Goal: Use online tool/utility: Use online tool/utility

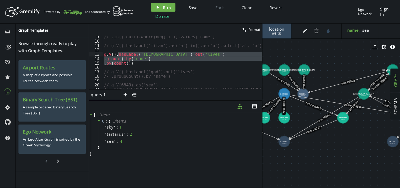
scroll to position [32, 0]
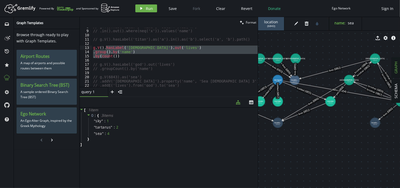
type textarea "// .groupCount().by('name')"
click at [186, 69] on div "// g.V().has('titan', 'name', 'saturn').as('x') // .in().out().where(neq('x')).…" at bounding box center [175, 59] width 166 height 68
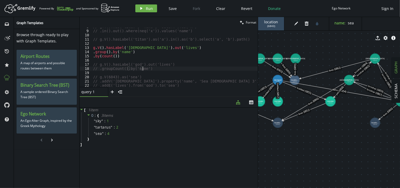
scroll to position [45, 0]
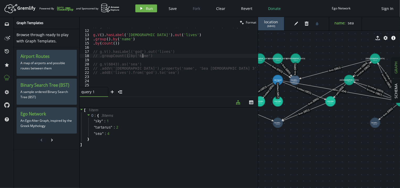
click at [181, 76] on div "// g.V().hasLabel('titan').as('a').in().as('b').select('a', 'b').path() g . V (…" at bounding box center [175, 58] width 166 height 68
click at [143, 46] on div "// g.V().hasLabel('titan').as('a').in().as('b').select('a', 'b').path() g . V (…" at bounding box center [175, 58] width 166 height 68
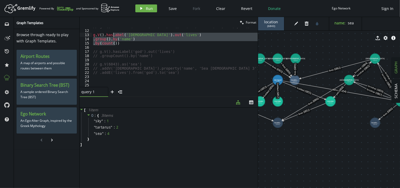
drag, startPoint x: 123, startPoint y: 44, endPoint x: 113, endPoint y: 35, distance: 13.4
click at [113, 35] on div "// g.V().hasLabel('titan').as('a').in().as('b').select('a', 'b').path() g . V (…" at bounding box center [175, 58] width 166 height 68
type textarea "// g.V().hasLabel('god').out('lives') // .group().by('name')"
click at [196, 79] on div "// g.V().hasLabel('titan').as('a').in().as('b').select('a', 'b').path() // g.V(…" at bounding box center [175, 58] width 166 height 68
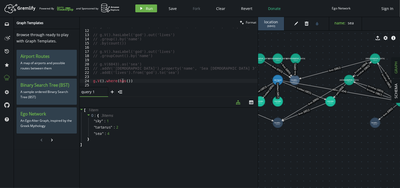
scroll to position [0, 33]
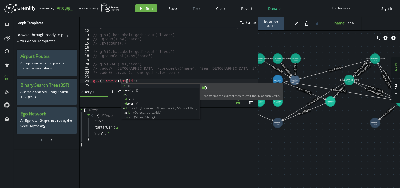
click at [271, 25] on span "( 6843 )" at bounding box center [272, 25] width 8 height 3
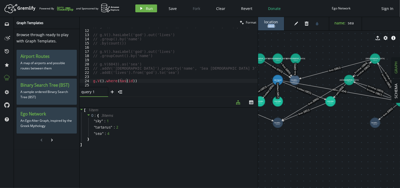
click at [271, 25] on span "( 6843 )" at bounding box center [272, 25] width 8 height 3
copy span "6843"
click at [138, 80] on div "// g.V().hasLabel('titan').as('a').in().as('b').select('a', 'b').path() // g.V(…" at bounding box center [175, 58] width 166 height 68
paste textarea "6843"
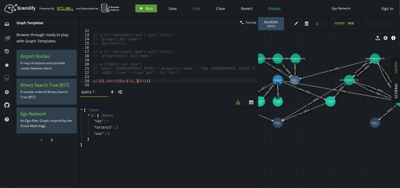
click at [148, 9] on span "Run" at bounding box center [149, 8] width 7 height 5
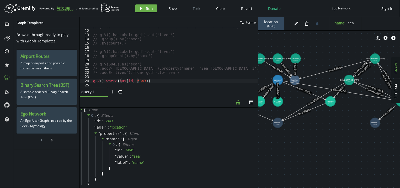
click at [152, 82] on div "// g.V().hasLabel('titan').as('a').in().as('b').select('a', 'b').path() // g.V(…" at bounding box center [175, 58] width 166 height 68
type textarea "// g.V().where(has(id, 6843))"
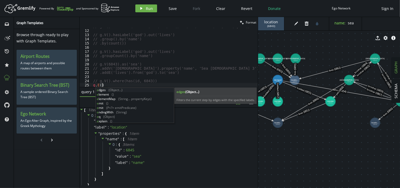
scroll to position [0, 9]
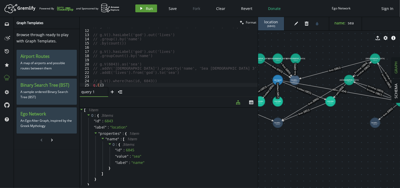
click at [145, 11] on button "play Run" at bounding box center [146, 8] width 22 height 8
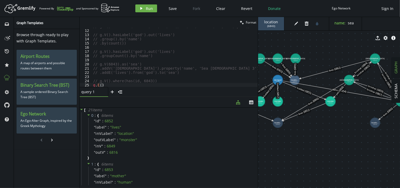
scroll to position [54, 0]
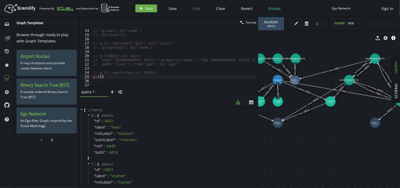
click at [151, 75] on div "// g.V().hasLabel('god').out('lives') // .group().by('name') // .by(count()) //…" at bounding box center [175, 58] width 166 height 68
type textarea "g.E(6852)"
click at [149, 9] on span "Run" at bounding box center [149, 8] width 7 height 5
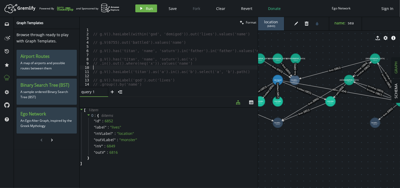
click at [156, 68] on div "// g.V().hasLabel(within('god', 'demigod')).out('lives').values('name') // g.V(…" at bounding box center [175, 62] width 166 height 68
click at [143, 83] on div "// g.V().hasLabel('god').out('lives') // .group().by('name') // .by(count()) //…" at bounding box center [175, 58] width 166 height 68
click at [126, 79] on div "// g.V().hasLabel('god').out('lives') // .group().by('name') // .by(count()) //…" at bounding box center [175, 58] width 166 height 68
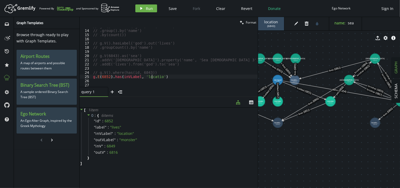
scroll to position [0, 60]
click at [150, 10] on span "Run" at bounding box center [149, 8] width 7 height 5
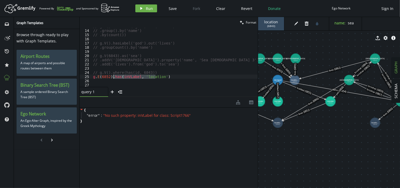
drag, startPoint x: 156, startPoint y: 77, endPoint x: 114, endPoint y: 76, distance: 42.0
click at [114, 76] on div "// g.V().hasLabel('god').out('lives') // .group().by('name') // .by(count()) //…" at bounding box center [175, 58] width 166 height 68
drag, startPoint x: 163, startPoint y: 77, endPoint x: 111, endPoint y: 77, distance: 52.0
click at [111, 77] on div "// g.V().hasLabel('god').out('lives') // .group().by('name') // .by(count()) //…" at bounding box center [175, 58] width 166 height 68
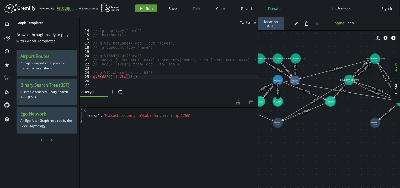
click at [148, 9] on span "Run" at bounding box center [149, 8] width 7 height 5
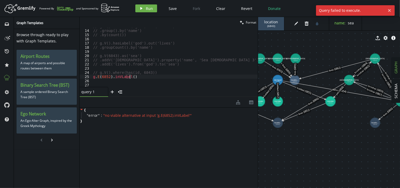
click at [133, 76] on div "// g.V().hasLabel('god').out('lives') // .group().by('name') // .by(count()) //…" at bounding box center [175, 58] width 166 height 68
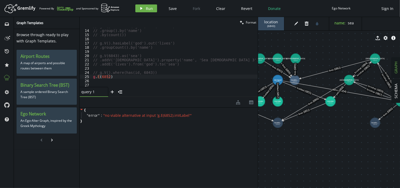
click at [153, 13] on div "Artboard Created with Sketch. Powered By and Sponsored by play Run Save Fork Cl…" at bounding box center [200, 8] width 395 height 11
click at [149, 11] on span "Run" at bounding box center [149, 8] width 7 height 5
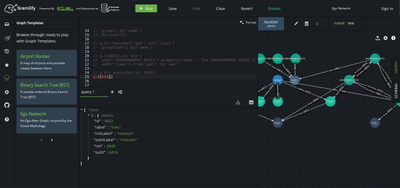
click at [137, 75] on div "// g.V().hasLabel('god').out('lives') // .group().by('name') // .by(count()) //…" at bounding box center [175, 58] width 166 height 68
click at [147, 6] on span "Run" at bounding box center [149, 8] width 7 height 5
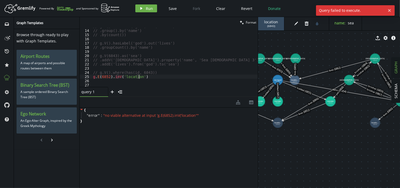
click at [149, 77] on div "// g.V().hasLabel('god').out('lives') // .group().by('name') // .by(count()) //…" at bounding box center [175, 58] width 166 height 68
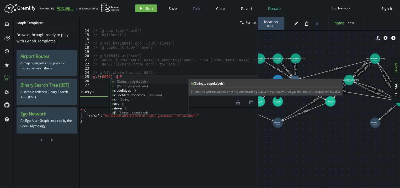
scroll to position [0, 23]
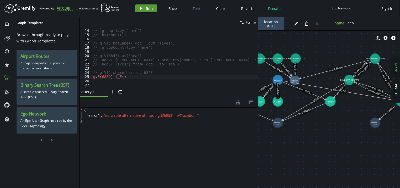
click at [146, 12] on button "play Run" at bounding box center [146, 8] width 22 height 8
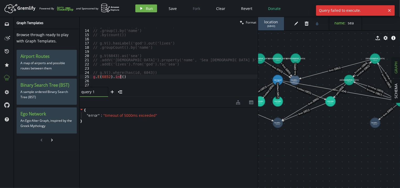
click at [127, 75] on div "// g.V().hasLabel('god').out('lives') // .group().by('name') // .by(count()) //…" at bounding box center [175, 58] width 166 height 68
click at [145, 9] on button "play Run" at bounding box center [146, 8] width 22 height 8
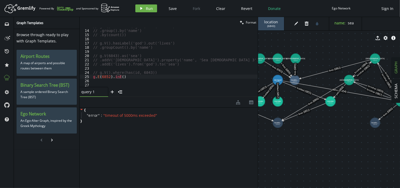
click at [130, 77] on div "// g.V().hasLabel('god').out('lives') // .group().by('name') // .by(count()) //…" at bounding box center [175, 58] width 166 height 68
drag, startPoint x: 130, startPoint y: 77, endPoint x: 112, endPoint y: 76, distance: 17.9
click at [112, 76] on div "// g.V().hasLabel('god').out('lives') // .group().by('name') // .by(count()) //…" at bounding box center [175, 58] width 166 height 68
click at [106, 74] on div "// g.V().hasLabel('god').out('lives') // .group().by('name') // .by(count()) //…" at bounding box center [175, 58] width 166 height 68
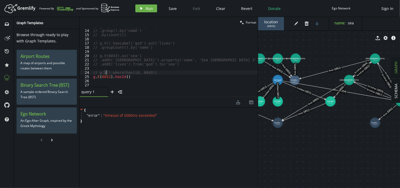
click at [106, 74] on div "// g.V().hasLabel('god').out('lives') // .group().by('name') // .by(count()) //…" at bounding box center [175, 58] width 166 height 68
click at [105, 76] on div "// g.V().hasLabel('god').out('lives') // .group().by('name') // .by(count()) //…" at bounding box center [175, 58] width 166 height 68
click at [130, 77] on div "// g.V().hasLabel('god').out('lives') // .group().by('name') // .by(count()) //…" at bounding box center [175, 58] width 166 height 68
paste textarea "6852"
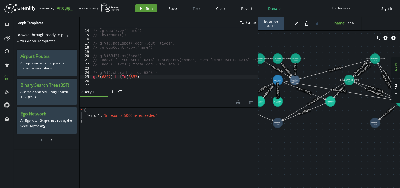
click at [150, 12] on button "play Run" at bounding box center [146, 8] width 22 height 8
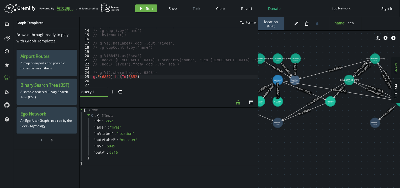
click at [139, 79] on div "// g.V().hasLabel('god').out('lives') // .group().by('name') // .by(count()) //…" at bounding box center [175, 58] width 166 height 68
click at [102, 76] on div "// g.V().hasLabel('god').out('lives') // .group().by('name') // .by(count()) //…" at bounding box center [175, 58] width 166 height 68
click at [143, 76] on div "// g.V().hasLabel('god').out('lives') // .group().by('name') // .by(count()) //…" at bounding box center [175, 58] width 166 height 68
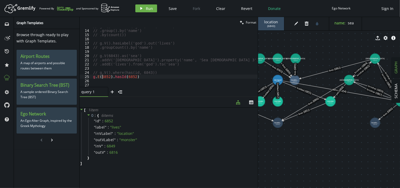
click at [103, 77] on div "// g.V().hasLabel('god').out('lives') // .group().by('name') // .by(count()) //…" at bounding box center [175, 58] width 166 height 68
click at [151, 11] on button "play Run" at bounding box center [146, 8] width 22 height 8
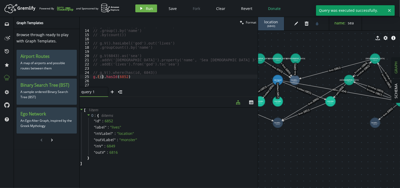
click at [103, 75] on div "// g.V().hasLabel('god').out('lives') // .group().by('name') // .by(count()) //…" at bounding box center [175, 58] width 166 height 68
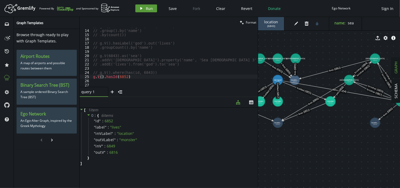
click at [150, 6] on button "play Run" at bounding box center [146, 8] width 22 height 8
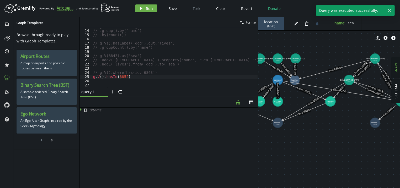
click at [121, 76] on div "// g.V().hasLabel('god').out('lives') // .group().by('name') // .by(count()) //…" at bounding box center [175, 58] width 166 height 68
drag, startPoint x: 279, startPoint y: 79, endPoint x: 276, endPoint y: 76, distance: 4.6
click at [276, 76] on tspan "demigod" at bounding box center [275, 76] width 7 height 2
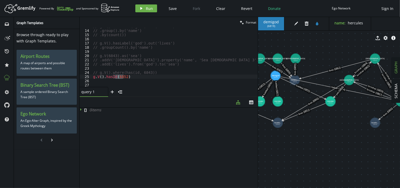
click at [272, 28] on span "( 6819 )" at bounding box center [272, 25] width 8 height 3
copy span "6819"
click at [119, 77] on div "// g.V().hasLabel('god').out('lives') // .group().by('name') // .by(count()) //…" at bounding box center [175, 57] width 166 height 59
click at [119, 77] on div "// g.V().hasLabel('god').out('lives') // .group().by('name') // .by(count()) //…" at bounding box center [175, 58] width 166 height 68
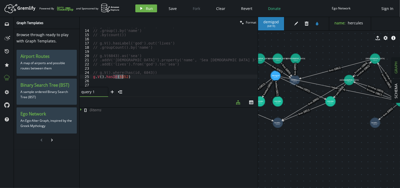
paste textarea "19"
click at [148, 8] on span "Run" at bounding box center [149, 8] width 7 height 5
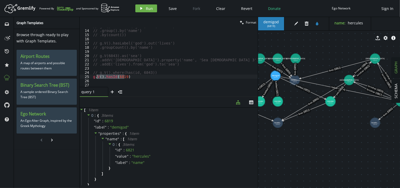
drag, startPoint x: 127, startPoint y: 78, endPoint x: 97, endPoint y: 76, distance: 30.3
click at [97, 76] on div "// g.V().hasLabel('god').out('lives') // .group().by('name') // .by(count()) //…" at bounding box center [175, 58] width 166 height 68
click at [152, 8] on span "Run" at bounding box center [149, 8] width 7 height 5
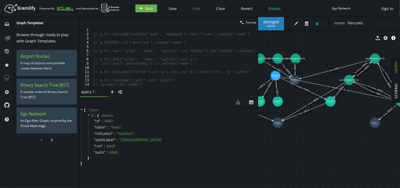
scroll to position [0, 0]
click at [173, 65] on div "// g.V().hasLabel(within('god', 'demigod')).out('lives').values('name') // g.V(…" at bounding box center [175, 62] width 166 height 68
click at [135, 75] on div "// g.V().hasLabel('god').out('lives') // .group().by('name') // .by(count()) //…" at bounding box center [175, 58] width 166 height 68
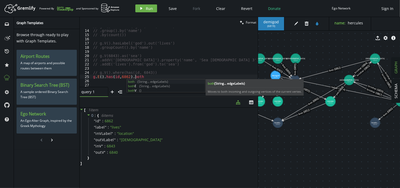
scroll to position [0, 46]
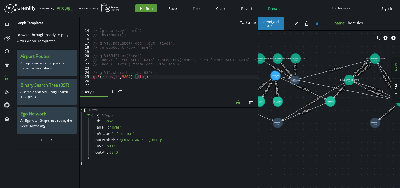
click at [144, 12] on button "play Run" at bounding box center [146, 8] width 22 height 8
click at [149, 77] on div "// g.V().hasLabel('god').out('lives') // .group().by('name') // .by(count()) //…" at bounding box center [175, 58] width 166 height 68
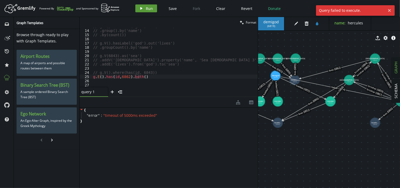
click at [153, 6] on button "play Run" at bounding box center [146, 8] width 22 height 8
click at [154, 77] on div "// g.V().hasLabel('god').out('lives') // .group().by('name') // .by(count()) //…" at bounding box center [175, 58] width 166 height 68
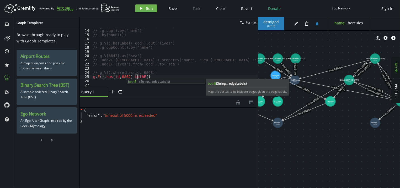
scroll to position [0, 44]
click at [147, 7] on span "Run" at bounding box center [149, 8] width 7 height 5
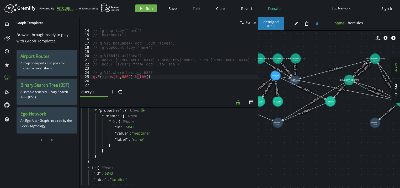
scroll to position [0, 0]
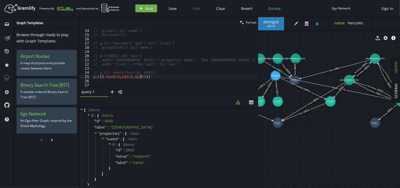
click at [180, 75] on div "// g.V().hasLabel('god').out('lives') // .group().by('name') // .by(count()) //…" at bounding box center [175, 58] width 166 height 68
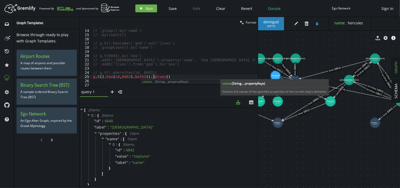
scroll to position [0, 61]
click at [151, 4] on div "Artboard Created with Sketch. Powered By and Sponsored by play Run Save Fork Cl…" at bounding box center [200, 8] width 395 height 11
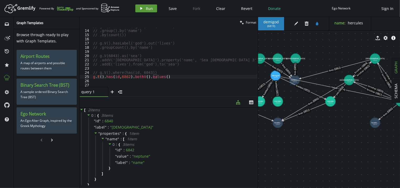
click at [143, 7] on button "play Run" at bounding box center [146, 8] width 22 height 8
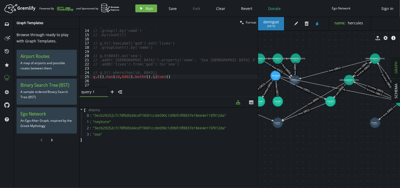
click at [171, 78] on div "// g.V().hasLabel('god').out('lives') // .group().by('name') // .by(count()) //…" at bounding box center [175, 58] width 166 height 68
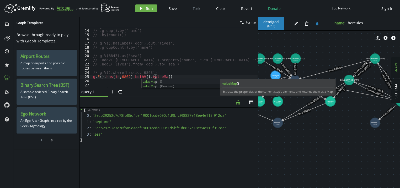
scroll to position [0, 64]
type textarea "g.E().has(id,6862).bothV().valueMap()"
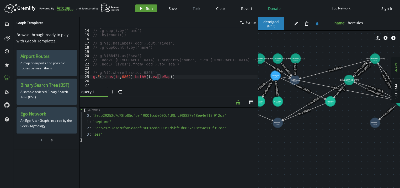
click at [147, 10] on span "Run" at bounding box center [149, 8] width 7 height 5
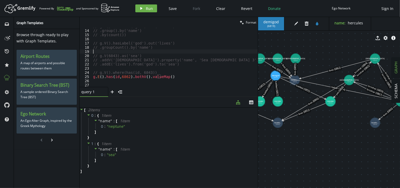
click at [187, 53] on div "// g.V().hasLabel('god').out('lives') // .group().by('name') // .by(count()) //…" at bounding box center [175, 58] width 166 height 68
click at [121, 64] on div "// g.V().hasLabel(within('god', 'demigod')).out('lives').values('name') // g.V(…" at bounding box center [175, 62] width 166 height 68
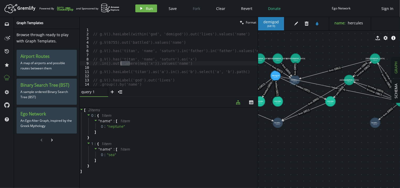
click at [121, 64] on div "// g.V().hasLabel(within('god', 'demigod')).out('lives').values('name') // g.V(…" at bounding box center [175, 62] width 166 height 68
click at [189, 63] on div "// g.V().hasLabel(within('god', 'demigod')).out('lives').values('name') // g.V(…" at bounding box center [175, 62] width 166 height 68
click at [196, 44] on div "// g.V().has('titan', 'name', 'saturn').in('father').in('father').values('name'…" at bounding box center [175, 60] width 166 height 68
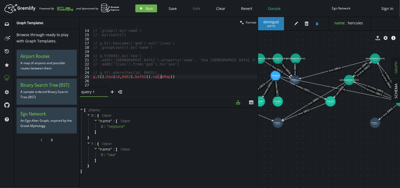
click at [171, 77] on div "// g.V().hasLabel('god').out('lives') // .group().by('name') // .by(count()) //…" at bounding box center [175, 58] width 166 height 68
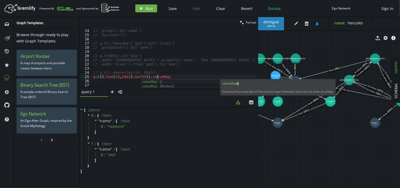
scroll to position [0, 64]
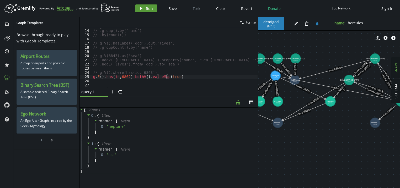
click at [149, 9] on span "Run" at bounding box center [149, 8] width 7 height 5
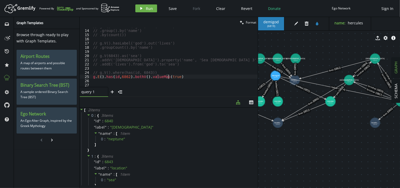
click at [181, 78] on div "// g.V().hasLabel('god').out('lives') // .group().by('name') // .by(count()) //…" at bounding box center [175, 58] width 166 height 68
click at [160, 76] on div "// g.V().hasLabel('god').out('lives') // .group().by('name') // .by(count()) //…" at bounding box center [175, 58] width 166 height 68
click at [154, 10] on button "play Run" at bounding box center [146, 8] width 22 height 8
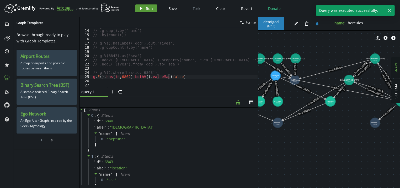
click at [154, 10] on button "play Run" at bounding box center [146, 8] width 22 height 8
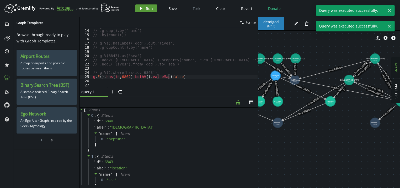
click at [154, 10] on button "play Run" at bounding box center [146, 8] width 22 height 8
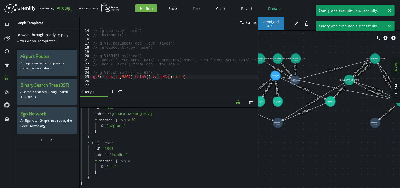
scroll to position [0, 0]
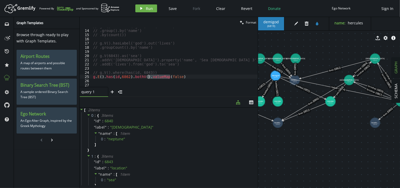
drag, startPoint x: 179, startPoint y: 77, endPoint x: 142, endPoint y: 76, distance: 36.8
click at [142, 76] on div "// g.V().hasLabel('god').out('lives') // .group().by('name') // .by(count()) //…" at bounding box center [175, 58] width 166 height 68
click at [164, 76] on div "// g.V().hasLabel('god').out('lives') // .group().by('name') // .by(count()) //…" at bounding box center [175, 57] width 166 height 59
click at [164, 76] on div "// g.V().hasLabel('god').out('lives') // .group().by('name') // .by(count()) //…" at bounding box center [175, 58] width 166 height 68
click at [151, 7] on span "Run" at bounding box center [149, 8] width 7 height 5
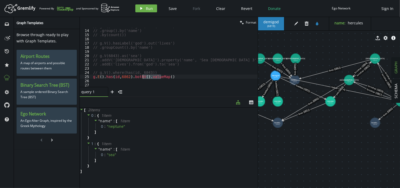
drag, startPoint x: 174, startPoint y: 76, endPoint x: 142, endPoint y: 78, distance: 31.6
click at [142, 78] on div "// g.V().hasLabel('god').out('lives') // .group().by('name') // .by(count()) //…" at bounding box center [175, 58] width 166 height 68
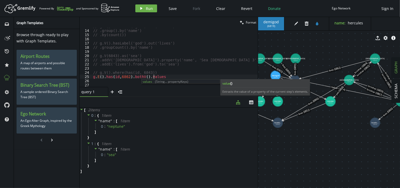
scroll to position [0, 64]
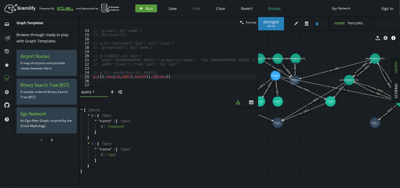
click at [144, 7] on button "play Run" at bounding box center [146, 8] width 22 height 8
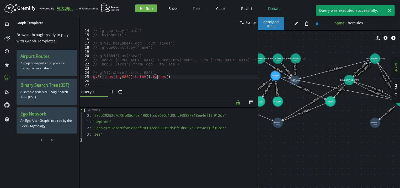
click at [160, 78] on div "// g.V().hasLabel('god').out('lives') // .group().by('name') // .by(count()) //…" at bounding box center [175, 58] width 166 height 68
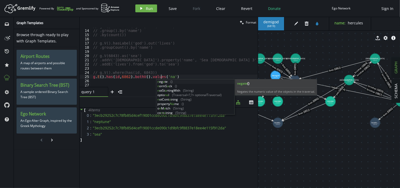
scroll to position [0, 71]
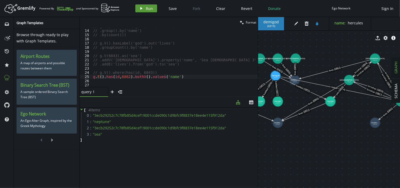
click at [147, 9] on span "Run" at bounding box center [149, 8] width 7 height 5
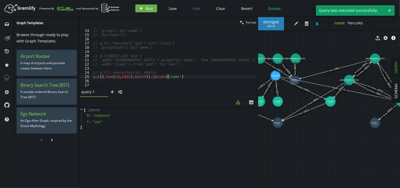
click at [174, 78] on div "// g.V().hasLabel('god').out('lives') // .group().by('name') // .by(count()) //…" at bounding box center [175, 58] width 166 height 68
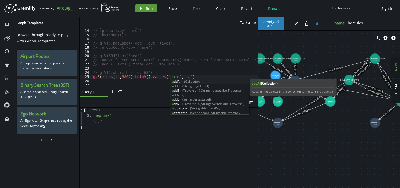
click at [151, 12] on button "play Run" at bounding box center [146, 8] width 22 height 8
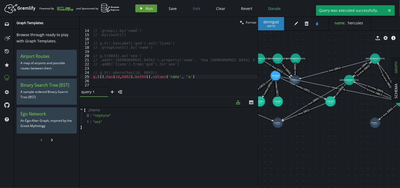
click at [151, 12] on button "play Run" at bounding box center [146, 8] width 22 height 8
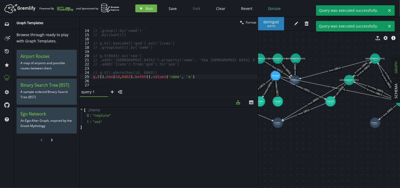
click at [183, 78] on div "// g.V().hasLabel('god').out('lives') // .group().by('name') // .by(count()) //…" at bounding box center [175, 58] width 166 height 68
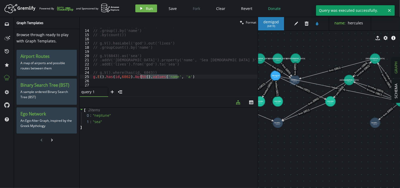
drag, startPoint x: 183, startPoint y: 78, endPoint x: 142, endPoint y: 76, distance: 41.5
click at [142, 76] on div "// g.V().hasLabel('god').out('lives') // .group().by('name') // .by(count()) //…" at bounding box center [175, 58] width 166 height 68
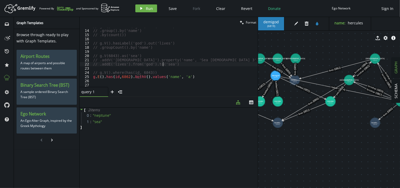
click at [163, 65] on div "// g.V().hasLabel('god').out('lives') // .group().by('name') // .by(count()) //…" at bounding box center [175, 58] width 166 height 68
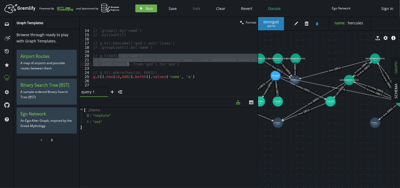
drag, startPoint x: 120, startPoint y: 57, endPoint x: 128, endPoint y: 66, distance: 11.7
click at [128, 66] on div "// g.V().hasLabel('god').out('lives') // .group().by('name') // .by(count()) //…" at bounding box center [175, 58] width 166 height 68
click at [140, 60] on div "// g.V().hasLabel('god').out('lives') // .group().by('name') // .by(count()) //…" at bounding box center [175, 57] width 166 height 59
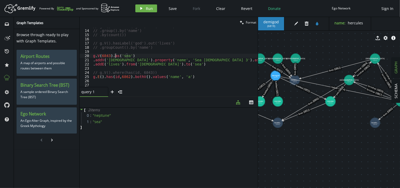
click at [115, 58] on div "// g.V().hasLabel('god').out('lives') // .group().by('name') // .by(count()) //…" at bounding box center [175, 58] width 166 height 68
click at [116, 59] on div "// g.V().hasLabel('god').out('lives') // .group().by('name') // .by(count()) //…" at bounding box center [175, 58] width 166 height 68
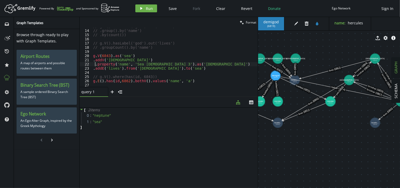
scroll to position [0, 3]
click at [153, 63] on div "// g.V().hasLabel('god').out('lives') // .group().by('name') // .by(count()) //…" at bounding box center [175, 58] width 166 height 68
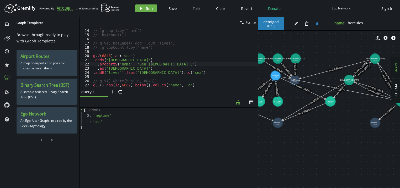
click at [153, 63] on div "// g.V().hasLabel('god').out('lives') // .group().by('name') // .by(count()) //…" at bounding box center [175, 58] width 166 height 68
type textarea ".property('name', 'Sea God 3')"
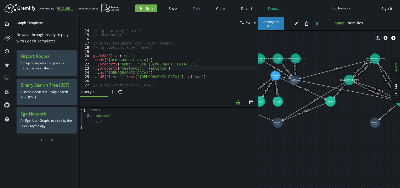
scroll to position [0, 62]
type textarea ".property('testprop', 'testprop1')"
click at [128, 70] on div "// g.V().hasLabel('god').out('lives') // .group().by('name') // .by(count()) //…" at bounding box center [175, 58] width 166 height 68
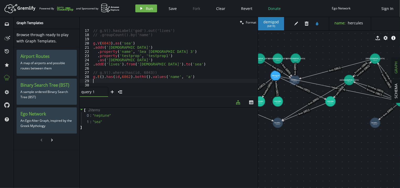
click at [130, 80] on div "// g.V().hasLabel('god').out('lives') // .groupCount().by('name') [PERSON_NAME]…" at bounding box center [175, 58] width 166 height 68
click at [140, 76] on div "// g.V().hasLabel('god').out('lives') // .groupCount().by('name') [PERSON_NAME]…" at bounding box center [175, 58] width 166 height 68
click at [145, 8] on button "play Run" at bounding box center [146, 8] width 22 height 8
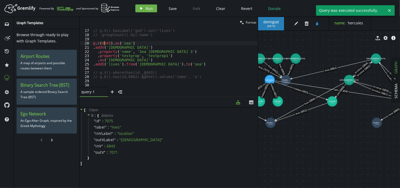
click at [104, 42] on div "// g.V().hasLabel('god').out('lives') // .groupCount().by('name') [PERSON_NAME]…" at bounding box center [175, 58] width 166 height 68
click at [191, 73] on div "// g.V().hasLabel('god').out('lives') // .groupCount().by('name') [PERSON_NAME]…" at bounding box center [175, 58] width 166 height 68
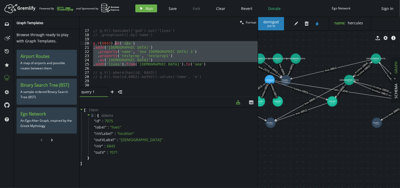
drag, startPoint x: 135, startPoint y: 64, endPoint x: 113, endPoint y: 43, distance: 30.7
click at [113, 43] on div "// g.V().hasLabel('god').out('lives') // .groupCount().by('name') [PERSON_NAME]…" at bounding box center [175, 58] width 166 height 68
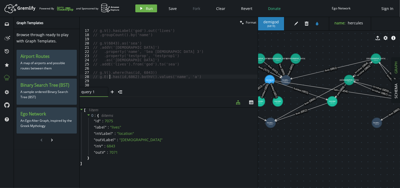
click at [110, 75] on div "// g.V().hasLabel('god').out('lives') // .groupCount().by('name') // g.V(6843).…" at bounding box center [175, 58] width 166 height 68
click at [101, 76] on div "// g.V().hasLabel('god').out('lives') // .groupCount().by('name') // g.V(6843).…" at bounding box center [175, 58] width 166 height 68
drag, startPoint x: 141, startPoint y: 78, endPoint x: 97, endPoint y: 76, distance: 44.7
click at [97, 76] on div "// g.V().hasLabel('god').out('lives') // .groupCount().by('name') // g.V(6843).…" at bounding box center [175, 58] width 166 height 68
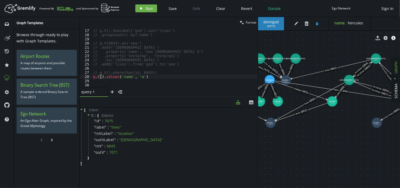
paste textarea "6843)"
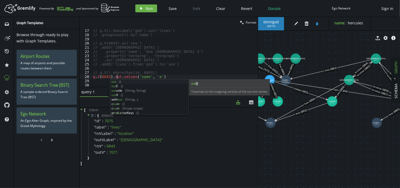
scroll to position [0, 28]
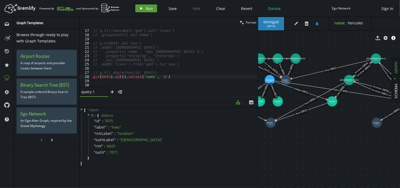
click at [144, 8] on button "play Run" at bounding box center [146, 8] width 22 height 8
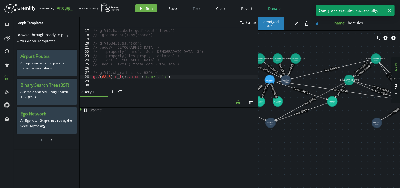
click at [169, 75] on div "// g.V().hasLabel('god').out('lives') // .groupCount().by('name') // g.V(6843).…" at bounding box center [175, 58] width 166 height 68
click at [113, 76] on div "// g.V().hasLabel('god').out('lives') // .groupCount().by('name') // g.V(6843).…" at bounding box center [175, 58] width 166 height 68
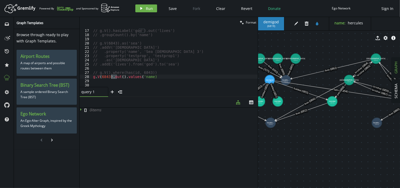
click at [113, 76] on div "// g.V().hasLabel('god').out('lives') // .groupCount().by('name') // g.V(6843).…" at bounding box center [175, 58] width 166 height 68
click at [149, 76] on div "// g.V().hasLabel('god').out('lives') // .groupCount().by('name') // g.V(6843).…" at bounding box center [175, 58] width 166 height 68
click at [154, 11] on button "play Run" at bounding box center [146, 8] width 22 height 8
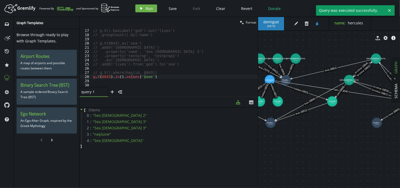
click at [159, 77] on div "// g.V().hasLabel('god').out('lives') // .groupCount().by('name') // g.V(6843).…" at bounding box center [175, 58] width 166 height 68
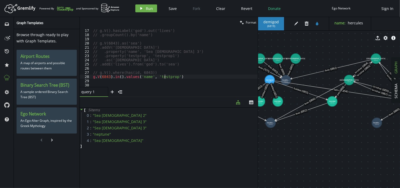
scroll to position [0, 71]
click at [144, 11] on button "play Run" at bounding box center [146, 8] width 22 height 8
click at [174, 77] on div "// g.V().hasLabel('god').out('lives') // .groupCount().by('name') // g.V(6843).…" at bounding box center [175, 58] width 166 height 68
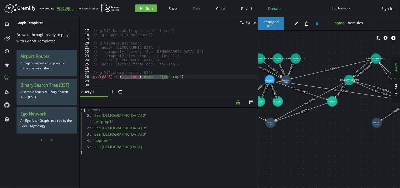
drag, startPoint x: 174, startPoint y: 77, endPoint x: 121, endPoint y: 79, distance: 53.6
click at [121, 79] on div "// g.V().hasLabel('god').out('lives') // .groupCount().by('name') // g.V(6843).…" at bounding box center [175, 58] width 166 height 68
click at [183, 76] on div "// g.V().hasLabel('god').out('lives') // .groupCount().by('name') // g.V(6843).…" at bounding box center [175, 57] width 166 height 59
click at [132, 77] on div "// g.V().hasLabel('god').out('lives') // .groupCount().by('name') // g.V(6843).…" at bounding box center [175, 58] width 166 height 68
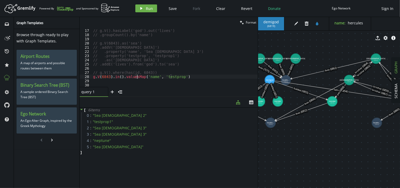
scroll to position [0, 44]
click at [165, 76] on div "// g.V().hasLabel('god').out('lives') // .groupCount().by('name') // g.V(6843).…" at bounding box center [175, 58] width 166 height 68
drag, startPoint x: 165, startPoint y: 76, endPoint x: 145, endPoint y: 76, distance: 19.4
click at [145, 76] on div "// g.V().hasLabel('god').out('lives') // .groupCount().by('name') // g.V(6843).…" at bounding box center [175, 58] width 166 height 68
click at [146, 7] on button "play Run" at bounding box center [146, 8] width 22 height 8
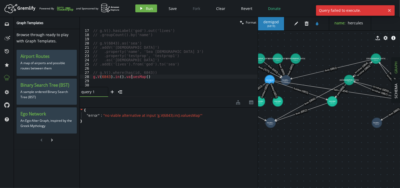
click at [132, 77] on div "// g.V().hasLabel('god').out('lives') // .groupCount().by('name') // g.V(6843).…" at bounding box center [175, 58] width 166 height 68
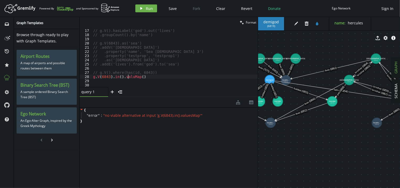
scroll to position [0, 37]
click at [152, 8] on span "Run" at bounding box center [149, 8] width 7 height 5
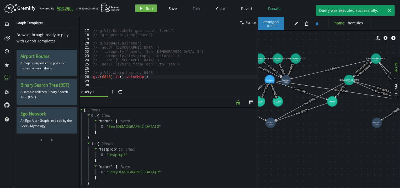
click at [159, 76] on div "// g.V().hasLabel('god').out('lives') // .groupCount().by('name') // g.V(6843).…" at bounding box center [175, 58] width 166 height 68
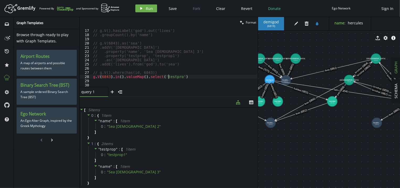
scroll to position [0, 77]
click at [148, 9] on span "Run" at bounding box center [149, 8] width 7 height 5
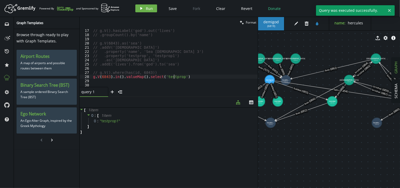
click at [187, 76] on div "// g.V().hasLabel('god').out('lives') // .groupCount().by('name') // g.V(6843).…" at bounding box center [175, 58] width 166 height 68
drag, startPoint x: 187, startPoint y: 76, endPoint x: 141, endPoint y: 76, distance: 45.4
click at [141, 76] on div "// g.V().hasLabel('god').out('lives') // .groupCount().by('name') // g.V(6843).…" at bounding box center [175, 58] width 166 height 68
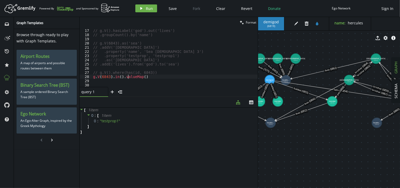
click at [128, 75] on div "// g.V().hasLabel('god').out('lives') // .groupCount().by('name') // g.V(6843).…" at bounding box center [175, 58] width 166 height 68
drag, startPoint x: 128, startPoint y: 75, endPoint x: 143, endPoint y: 76, distance: 15.5
click at [143, 76] on div "// g.V().hasLabel('god').out('lives') // .groupCount().by('name') // g.V(6843).…" at bounding box center [175, 58] width 166 height 68
click at [149, 11] on span "Run" at bounding box center [149, 8] width 7 height 5
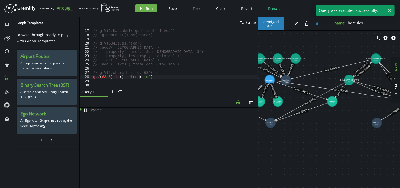
click at [137, 77] on div "// g.V().hasLabel('god').out('lives') // .groupCount().by('name') // g.V(6843).…" at bounding box center [175, 58] width 166 height 68
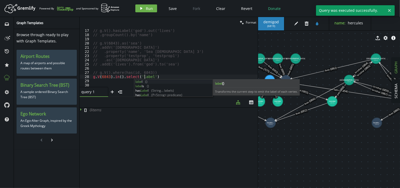
scroll to position [0, 51]
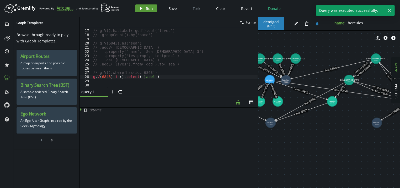
click at [148, 7] on span "Run" at bounding box center [149, 8] width 7 height 5
click at [140, 78] on div "// g.V().hasLabel('god').out('lives') // .groupCount().by('name') // g.V(6843).…" at bounding box center [175, 58] width 166 height 68
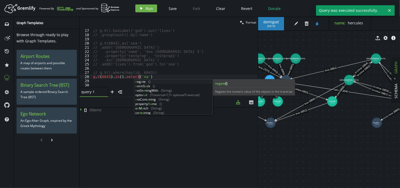
scroll to position [0, 50]
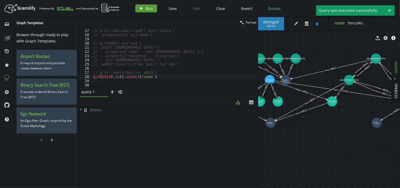
click at [144, 6] on button "play Run" at bounding box center [146, 8] width 22 height 8
drag, startPoint x: 151, startPoint y: 77, endPoint x: 123, endPoint y: 76, distance: 28.1
click at [123, 76] on div "// g.V().hasLabel('god').out('lives') // .groupCount().by('name') // g.V(6843).…" at bounding box center [175, 58] width 166 height 68
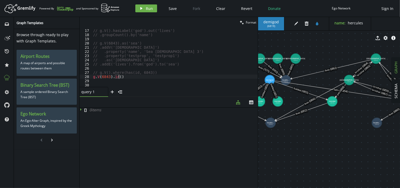
click at [138, 75] on div "// g.V().hasLabel('god').out('lives') // .groupCount().by('name') // g.V(6843).…" at bounding box center [175, 58] width 166 height 68
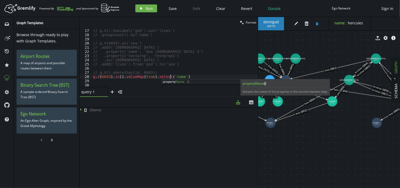
scroll to position [0, 77]
click at [141, 8] on icon "button" at bounding box center [141, 8] width 2 height 3
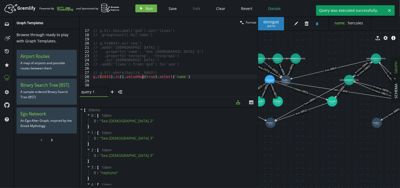
click at [143, 77] on div "// g.V().hasLabel('god').out('lives') // .groupCount().by('name') // g.V(6843).…" at bounding box center [175, 58] width 166 height 68
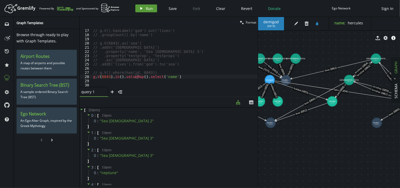
click at [150, 11] on span "Run" at bounding box center [149, 8] width 7 height 5
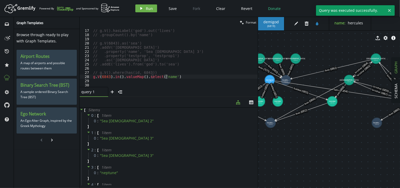
click at [186, 77] on div "// g.V().hasLabel('god').out('lives') // .groupCount().by('name') // g.V(6843).…" at bounding box center [175, 58] width 166 height 68
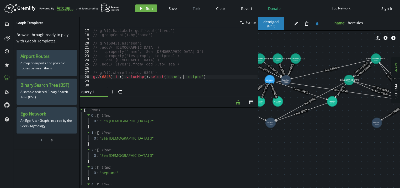
scroll to position [0, 92]
click at [150, 10] on span "Run" at bounding box center [149, 8] width 7 height 5
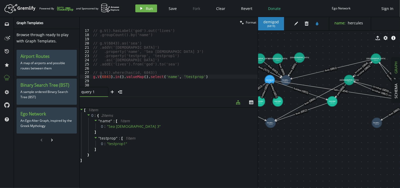
drag, startPoint x: 297, startPoint y: 60, endPoint x: 301, endPoint y: 57, distance: 4.7
click at [301, 57] on text "[DEMOGRAPHIC_DATA] (6892)" at bounding box center [299, 58] width 19 height 4
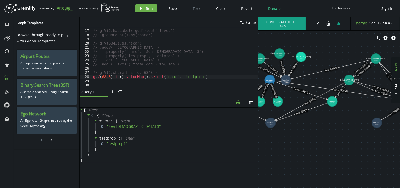
drag, startPoint x: 277, startPoint y: 60, endPoint x: 280, endPoint y: 54, distance: 7.6
click at [280, 54] on text "[DEMOGRAPHIC_DATA] (6896)" at bounding box center [279, 55] width 19 height 4
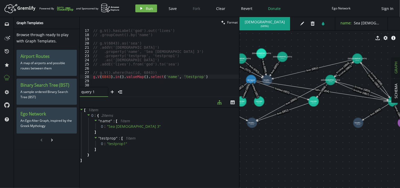
drag, startPoint x: 258, startPoint y: 41, endPoint x: 240, endPoint y: 42, distance: 18.7
click at [240, 42] on div "clean Format g.V(6843).in().valueMap().select('name', 'testprop) 16 17 18 19 20…" at bounding box center [240, 102] width 321 height 171
drag, startPoint x: 255, startPoint y: 40, endPoint x: 304, endPoint y: 39, distance: 48.3
click at [304, 39] on div "export cog info-sign" at bounding box center [320, 38] width 161 height 13
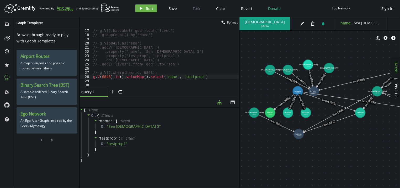
drag, startPoint x: 303, startPoint y: 53, endPoint x: 355, endPoint y: 64, distance: 52.7
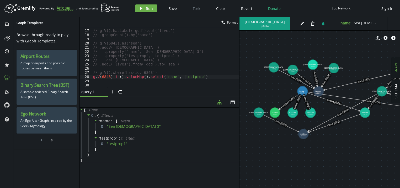
drag, startPoint x: 276, startPoint y: 71, endPoint x: 274, endPoint y: 67, distance: 3.8
click at [274, 67] on text "[DEMOGRAPHIC_DATA] (7071)" at bounding box center [274, 68] width 19 height 4
click at [196, 76] on div "// g.V().hasLabel('god').out('lives') // .groupCount().by('name') // g.V(6843).…" at bounding box center [166, 58] width 149 height 68
click at [189, 76] on div "// g.V().hasLabel('god').out('lives') // .groupCount().by('name') // g.V(6843).…" at bounding box center [166, 58] width 149 height 68
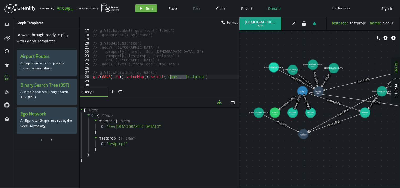
drag, startPoint x: 187, startPoint y: 76, endPoint x: 169, endPoint y: 78, distance: 17.4
click at [169, 78] on div "// g.V().hasLabel('god').out('lives') // .groupCount().by('name') // g.V(6843).…" at bounding box center [166, 58] width 149 height 68
click at [150, 11] on span "Run" at bounding box center [149, 8] width 7 height 5
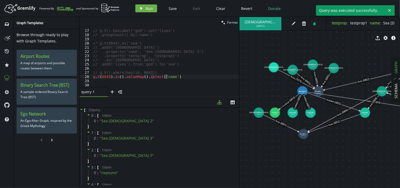
click at [174, 75] on div "// g.V().hasLabel('god').out('lives') // .groupCount().by('name') // g.V(6843).…" at bounding box center [166, 58] width 149 height 68
click at [160, 76] on div "// g.V().hasLabel('god').out('lives') // .groupCount().by('name') // g.V(6843).…" at bounding box center [166, 58] width 149 height 68
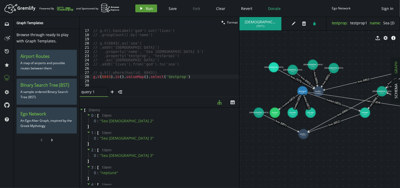
click at [151, 7] on span "Run" at bounding box center [149, 8] width 7 height 5
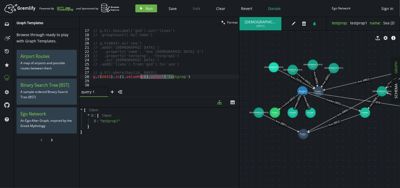
drag, startPoint x: 181, startPoint y: 76, endPoint x: 140, endPoint y: 78, distance: 41.2
click at [140, 78] on div "// g.V().hasLabel('god').out('lives') // .groupCount().by('name') // g.V(6843).…" at bounding box center [166, 58] width 149 height 68
click at [151, 8] on span "Run" at bounding box center [149, 8] width 7 height 5
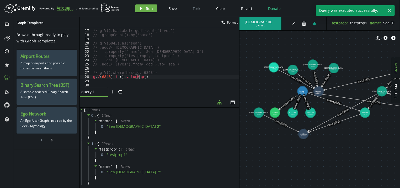
click at [149, 78] on div "// g.V().hasLabel('god').out('lives') // .groupCount().by('name') // g.V(6843).…" at bounding box center [166, 58] width 149 height 68
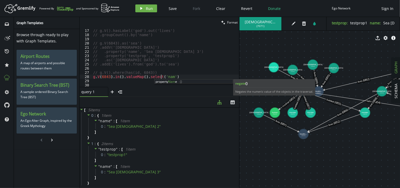
scroll to position [0, 70]
click at [142, 9] on icon "play" at bounding box center [141, 8] width 4 height 4
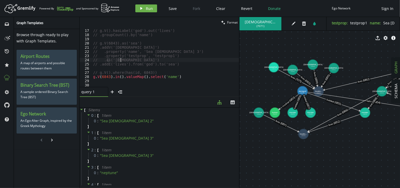
click at [181, 62] on div "// g.V().hasLabel('god').out('lives') // .groupCount().by('name') // g.V(6843).…" at bounding box center [166, 58] width 149 height 68
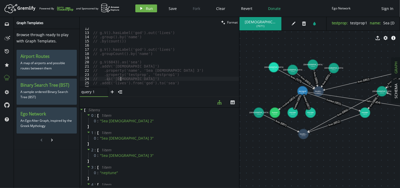
scroll to position [29, 0]
click at [165, 68] on div "// g.V().has('titan', 'name', 'saturn').as('x') // .in().out().where(neq('x')).…" at bounding box center [166, 58] width 149 height 68
click at [165, 51] on div "// g.V().has('titan', 'name', 'saturn').as('x') // .in().out().where(neq('x')).…" at bounding box center [166, 58] width 149 height 68
click at [123, 53] on div "// g.V(6755).out('battled').values('name') // g.V().has('titan', 'name', 'satur…" at bounding box center [166, 61] width 149 height 68
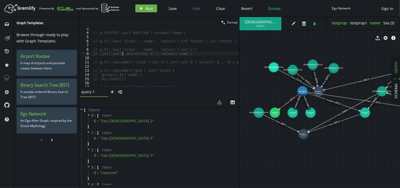
click at [123, 53] on div "// g.V(6755).out('battled').values('name') // g.V().has('titan', 'name', 'satur…" at bounding box center [166, 61] width 149 height 68
click at [186, 53] on div "// g.V(6755).out('battled').values('name') // g.V().has('titan', 'name', 'satur…" at bounding box center [166, 61] width 149 height 68
click at [165, 40] on div "// g.V(6755).out('battled').values('name') // g.V().has('titan', 'name', 'satur…" at bounding box center [166, 61] width 149 height 68
type textarea "// .in('father').in('father').values('name')"
